Goal: Task Accomplishment & Management: Use online tool/utility

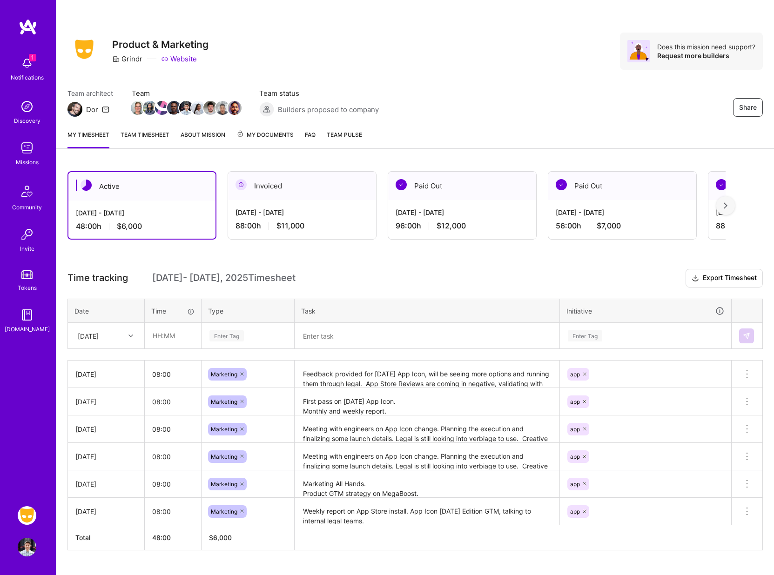
click at [120, 343] on div "Wed, Aug 27" at bounding box center [99, 335] width 52 height 15
click at [101, 479] on div "Tue, Aug 26" at bounding box center [105, 480] width 75 height 17
click at [163, 339] on input "text" at bounding box center [172, 335] width 55 height 25
type input "08:00"
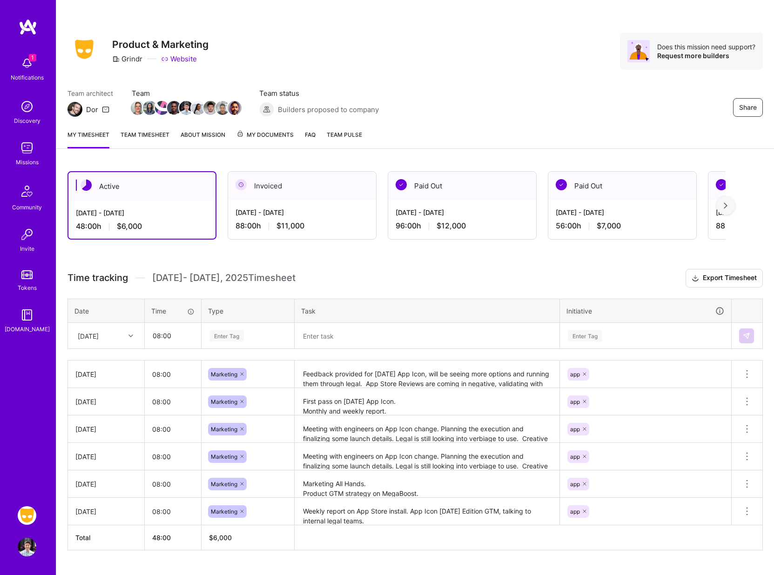
click at [248, 330] on div "Enter Tag" at bounding box center [248, 336] width 79 height 12
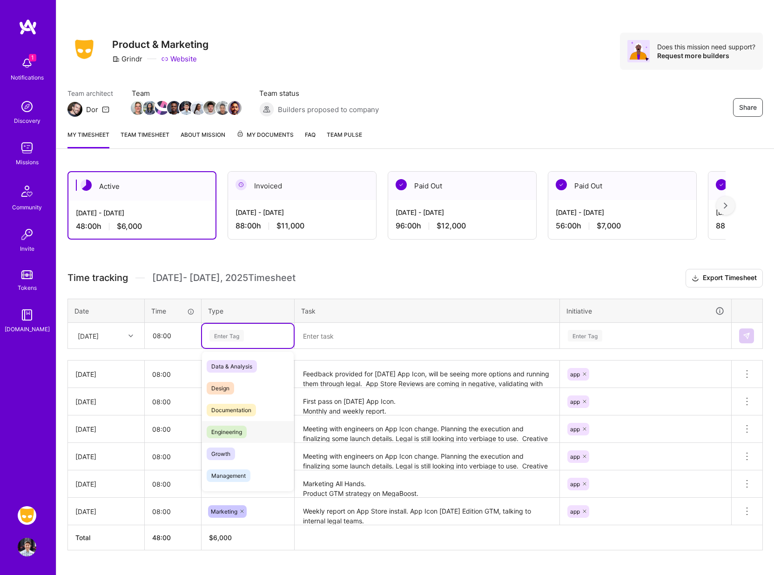
scroll to position [34, 0]
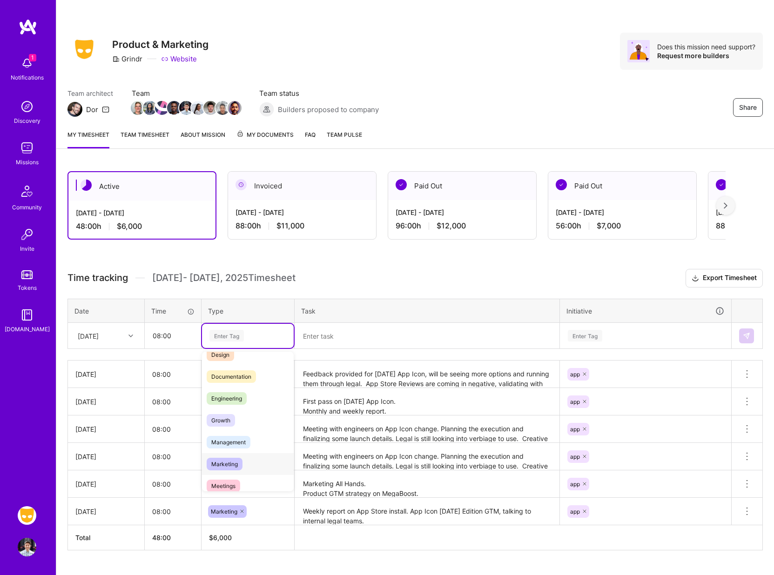
click at [234, 464] on span "Marketing" at bounding box center [225, 464] width 36 height 13
